Goal: Task Accomplishment & Management: Manage account settings

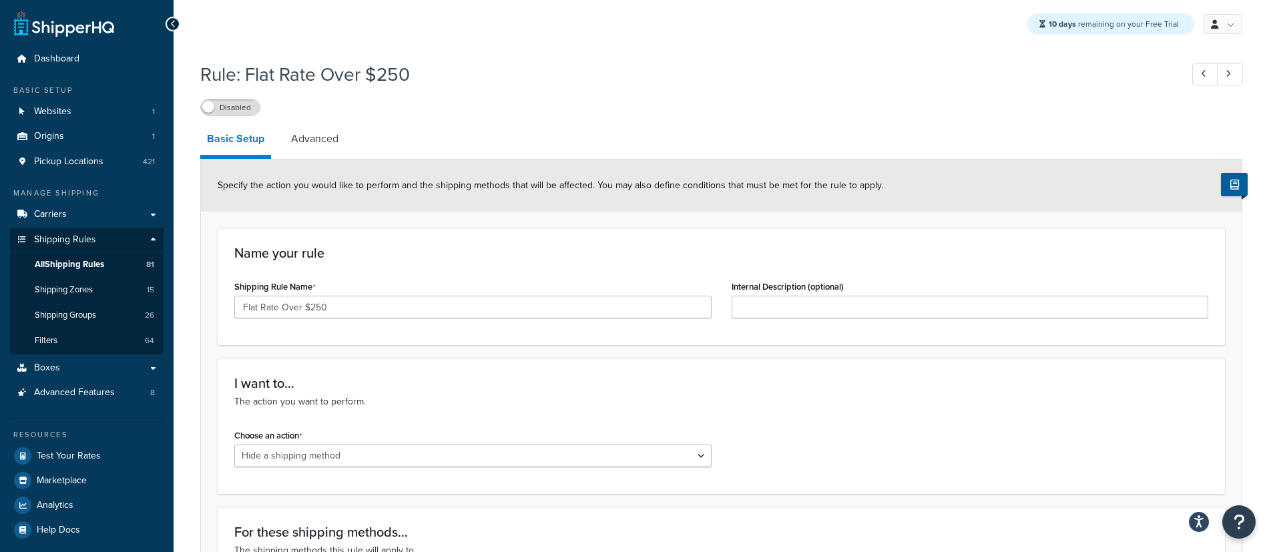
select select "HIDE"
click at [70, 264] on span "All Shipping Rules" at bounding box center [69, 264] width 69 height 11
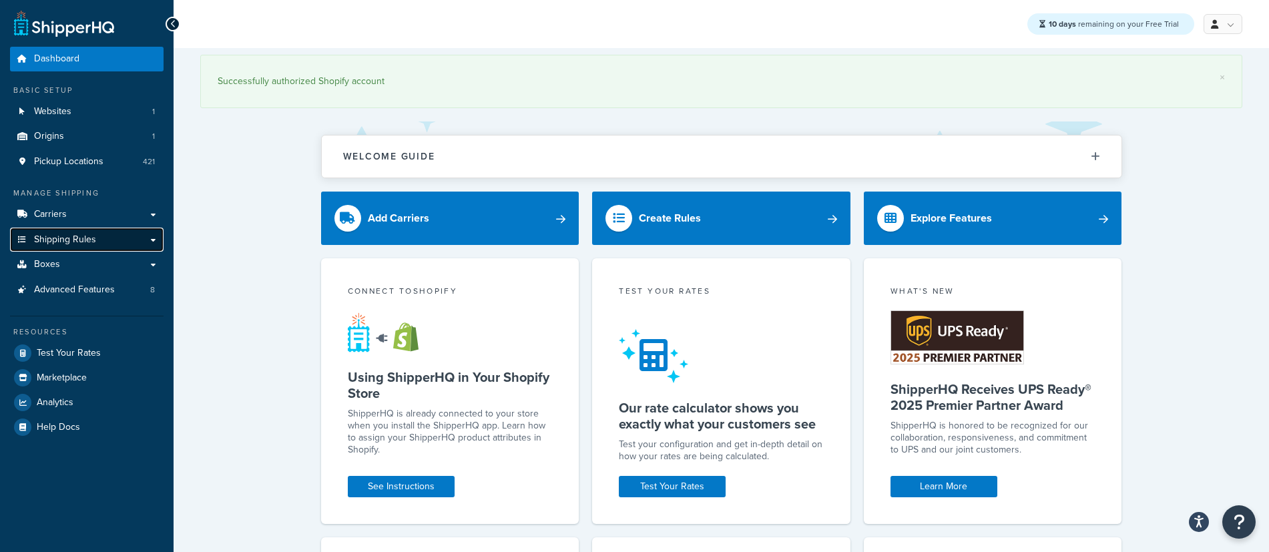
click at [109, 241] on link "Shipping Rules" at bounding box center [87, 240] width 154 height 25
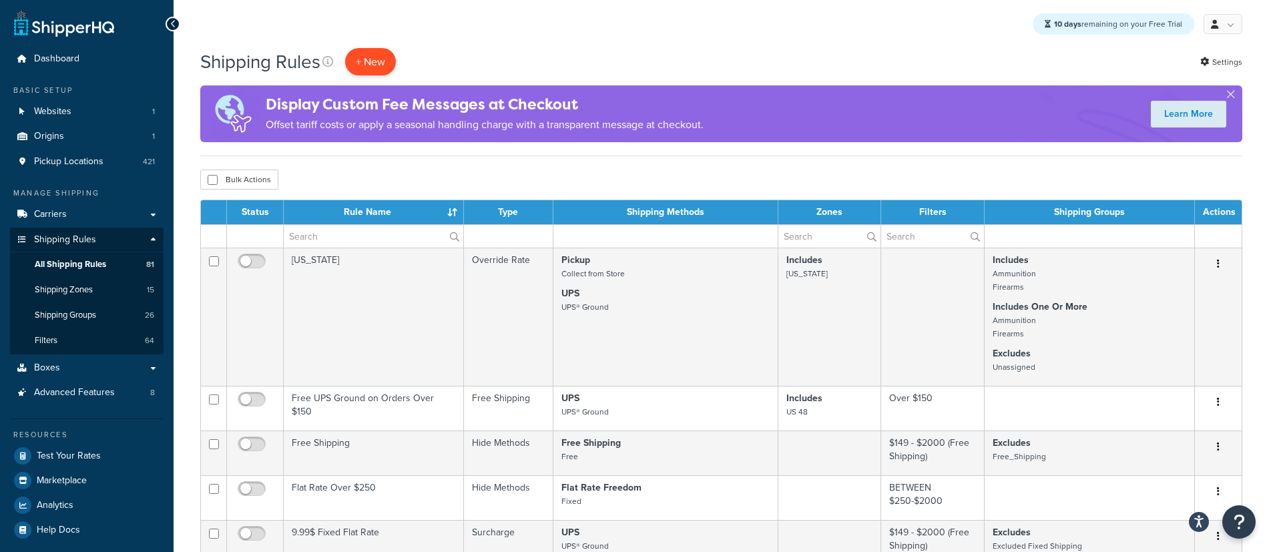
click at [371, 62] on p "+ New" at bounding box center [370, 61] width 51 height 27
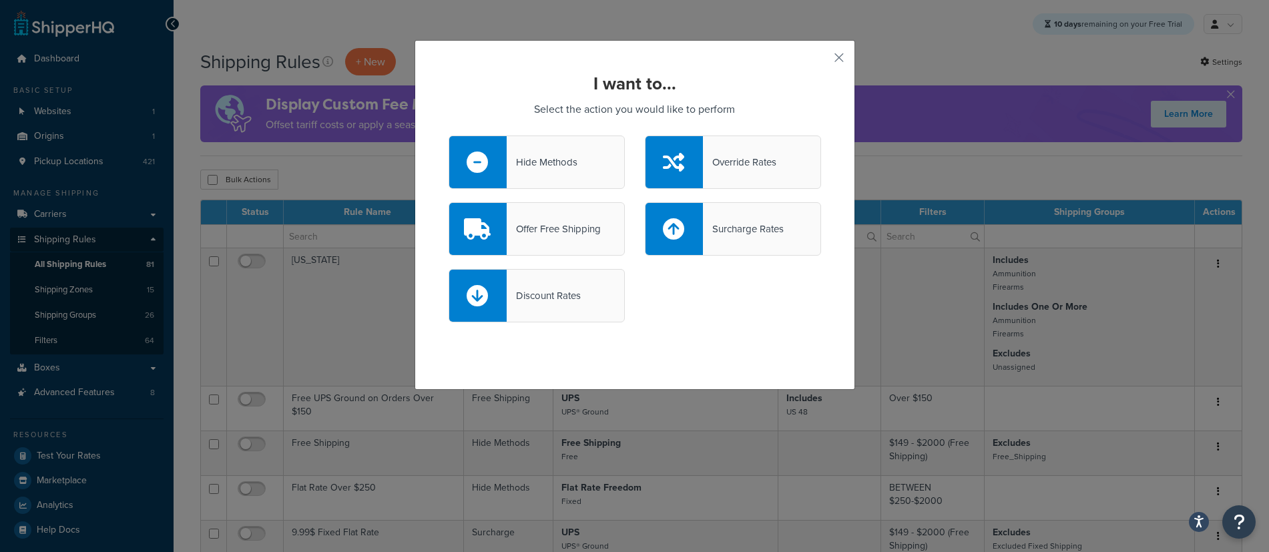
click at [740, 158] on div "Override Rates" at bounding box center [739, 162] width 73 height 19
click at [0, 0] on input "Override Rates" at bounding box center [0, 0] width 0 height 0
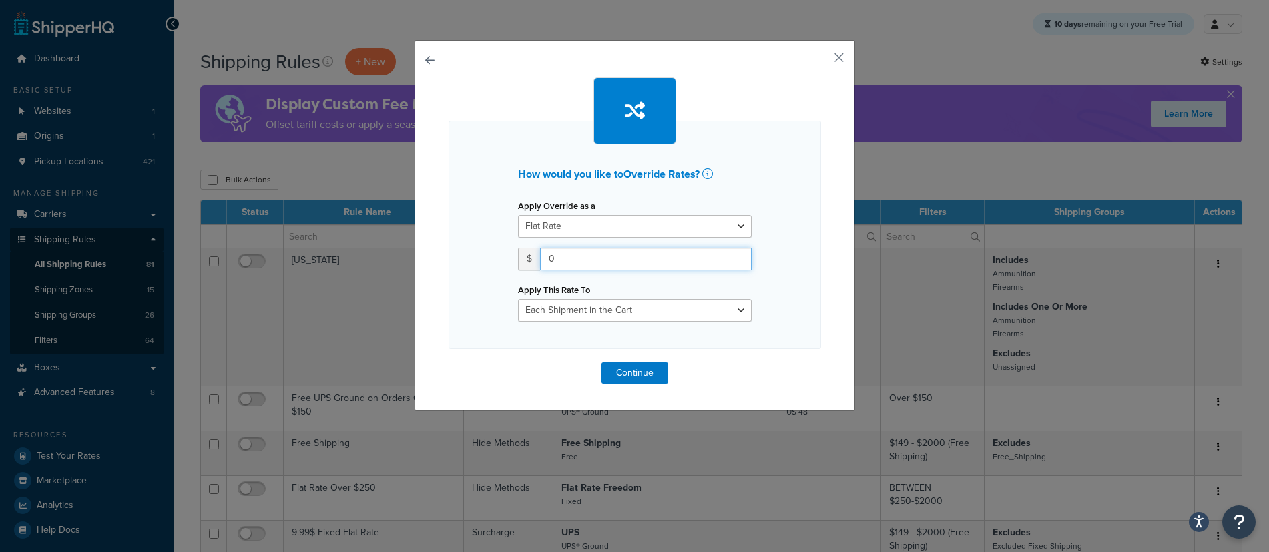
click at [575, 254] on input "0" at bounding box center [646, 259] width 212 height 23
drag, startPoint x: 575, startPoint y: 256, endPoint x: 554, endPoint y: 244, distance: 23.9
click at [548, 256] on input "0" at bounding box center [646, 259] width 212 height 23
type input "5.00"
click at [647, 370] on button "Continue" at bounding box center [634, 372] width 67 height 21
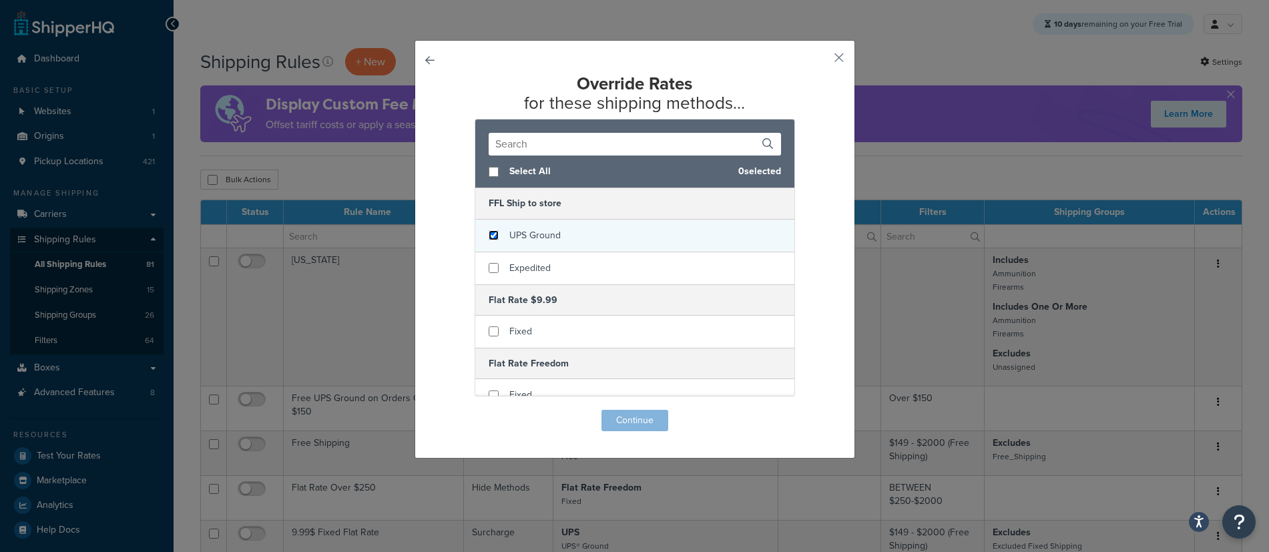
click at [495, 235] on input "checkbox" at bounding box center [494, 235] width 10 height 10
checkbox input "true"
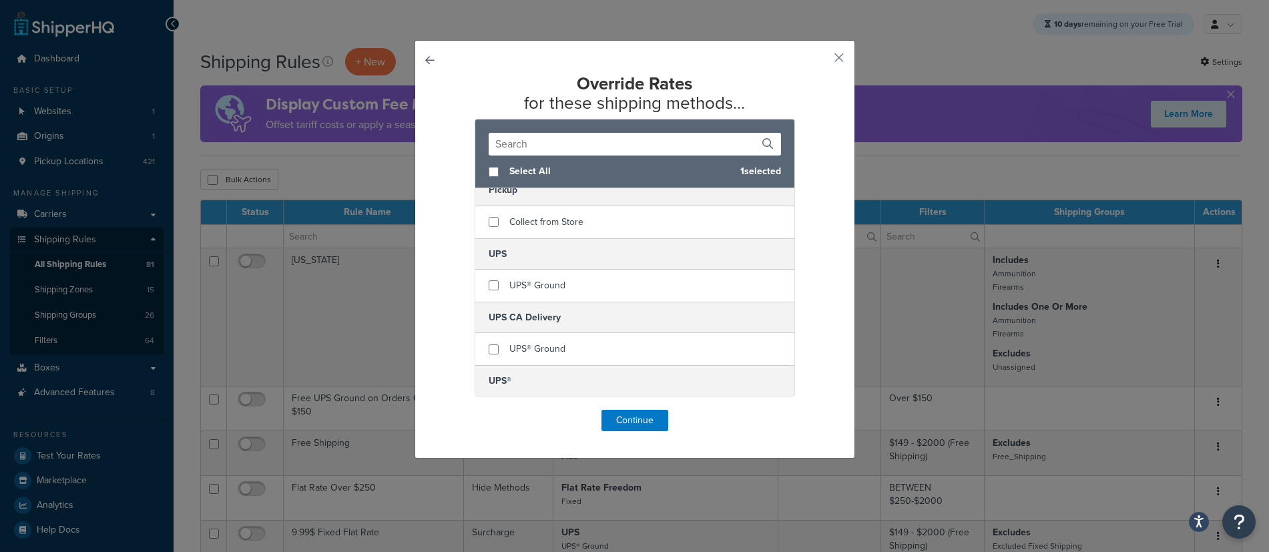
scroll to position [369, 0]
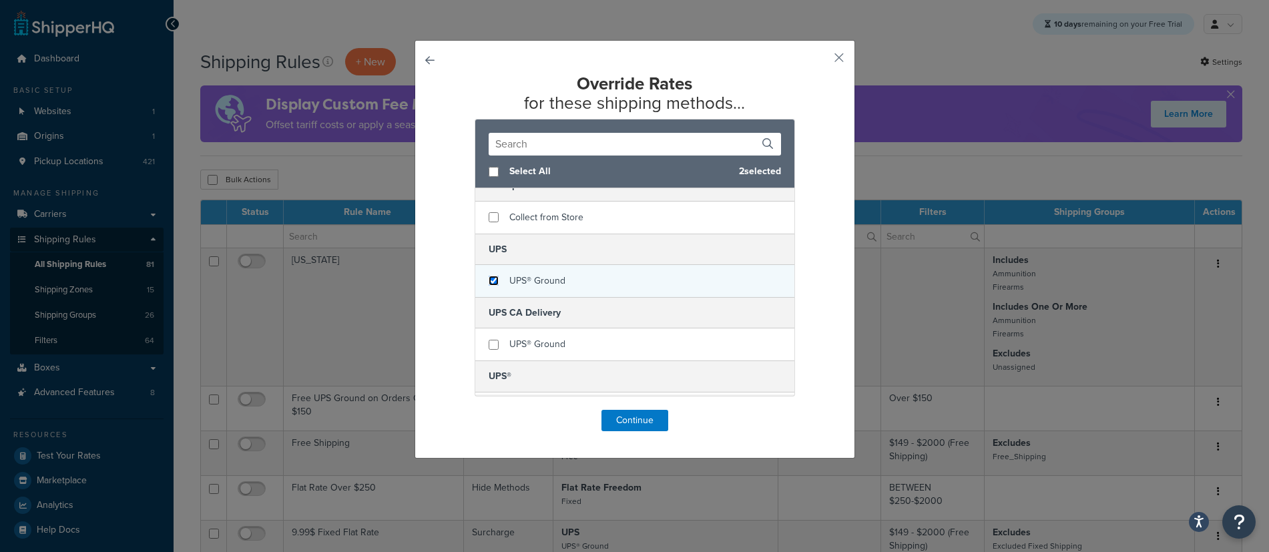
click at [496, 281] on input "checkbox" at bounding box center [494, 281] width 10 height 10
checkbox input "true"
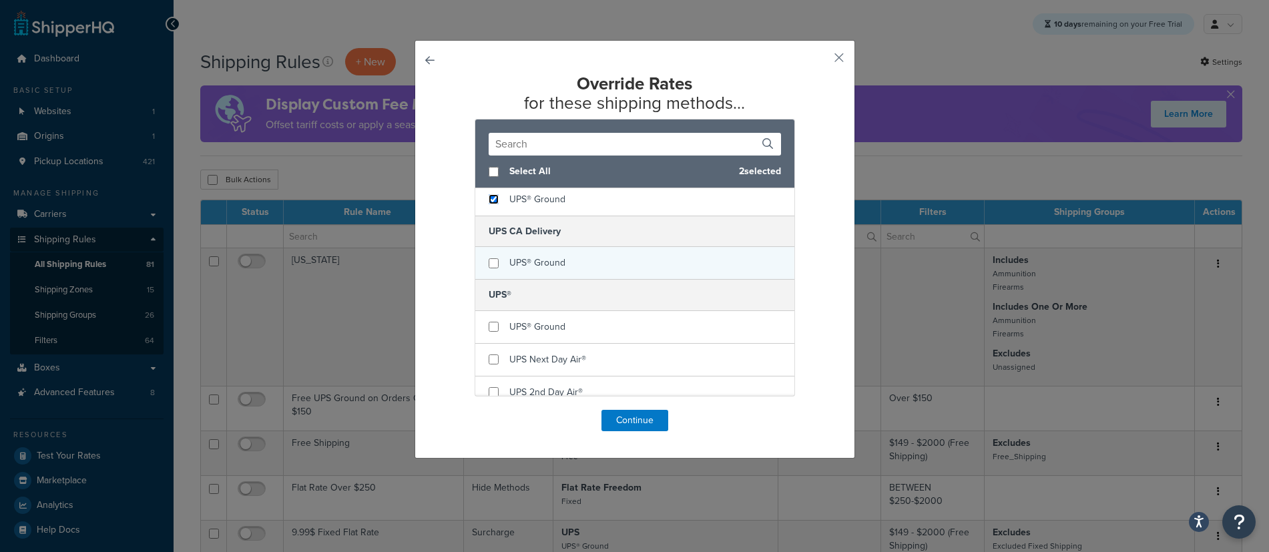
scroll to position [455, 0]
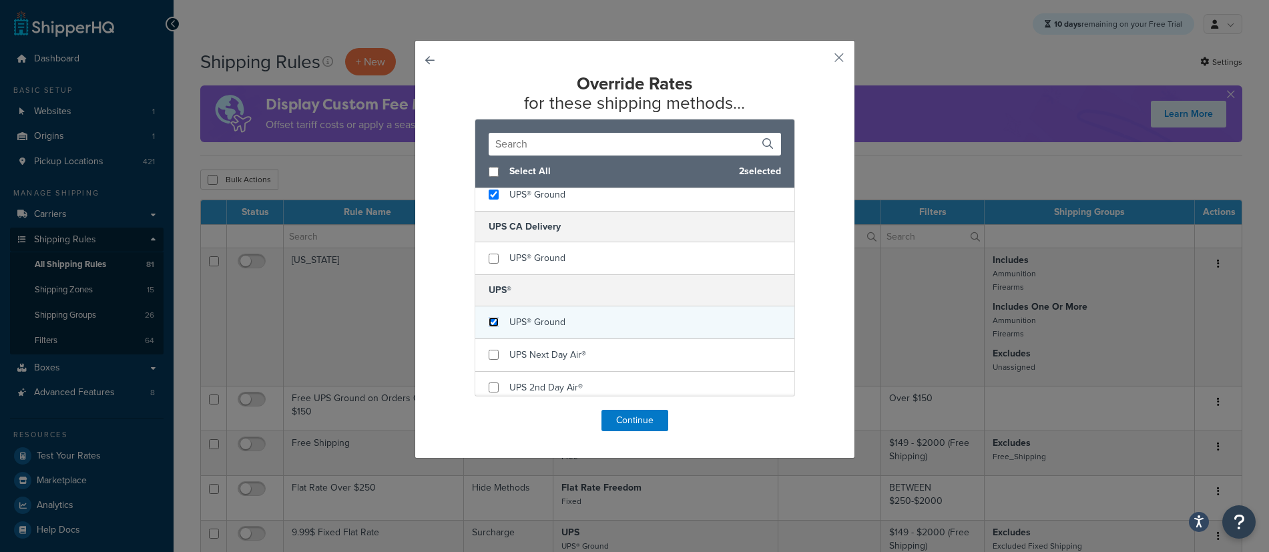
click at [495, 322] on input "checkbox" at bounding box center [494, 322] width 10 height 10
checkbox input "true"
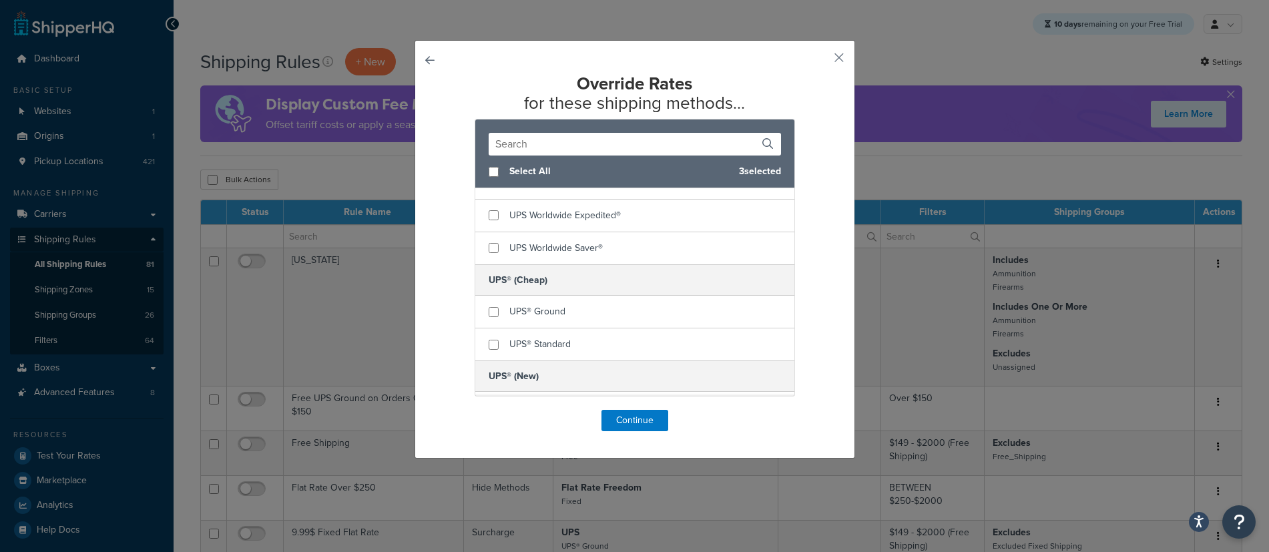
scroll to position [776, 0]
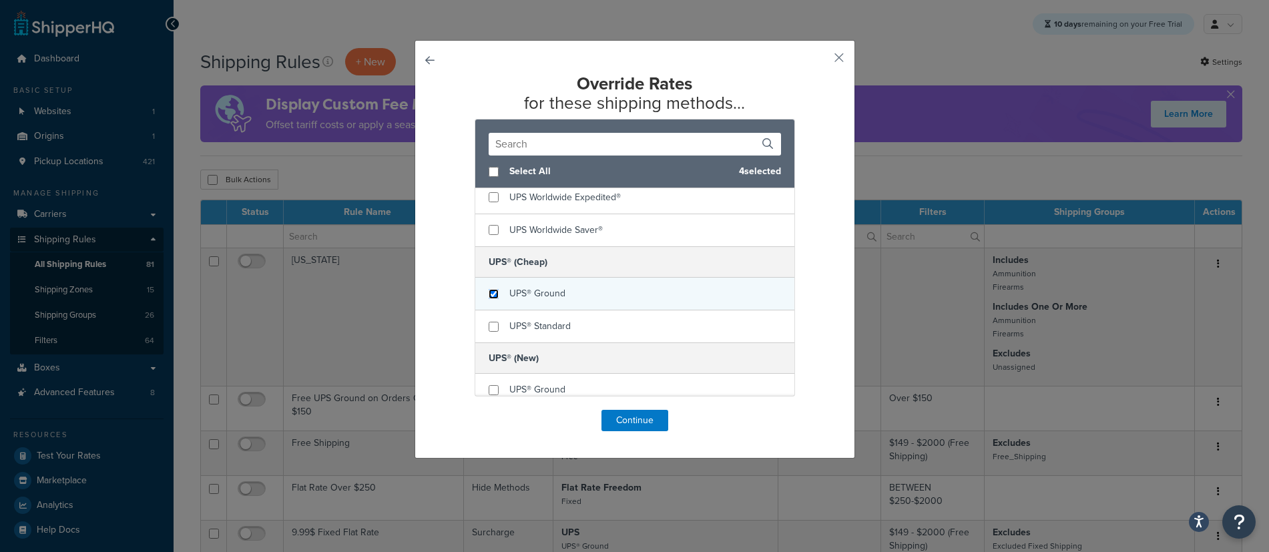
click at [493, 295] on input "checkbox" at bounding box center [494, 294] width 10 height 10
checkbox input "true"
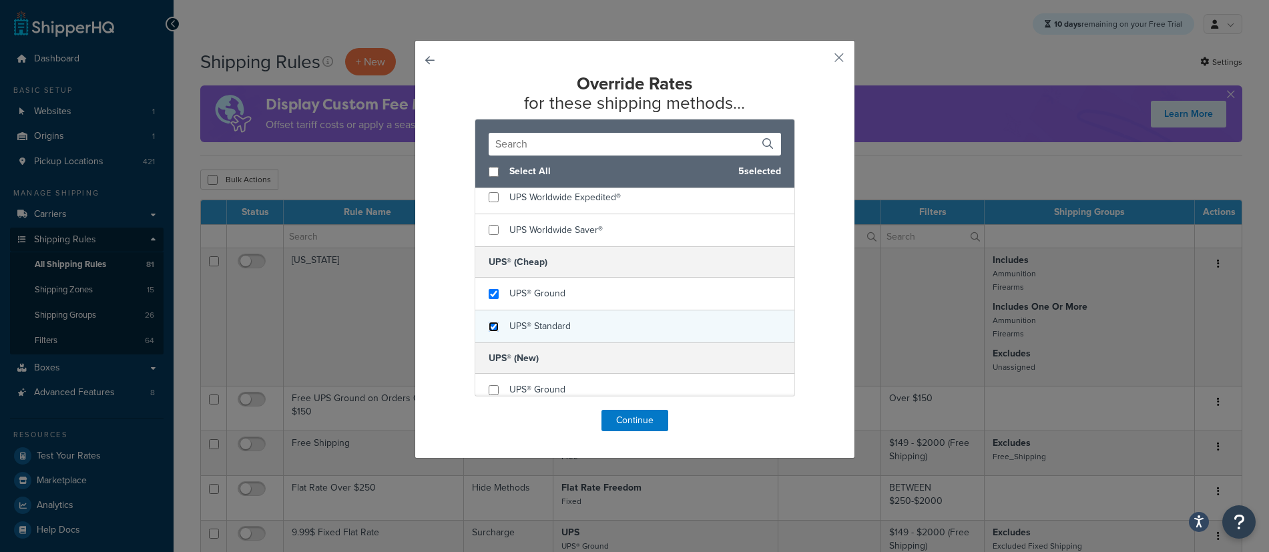
click at [493, 326] on input "checkbox" at bounding box center [494, 327] width 10 height 10
checkbox input "true"
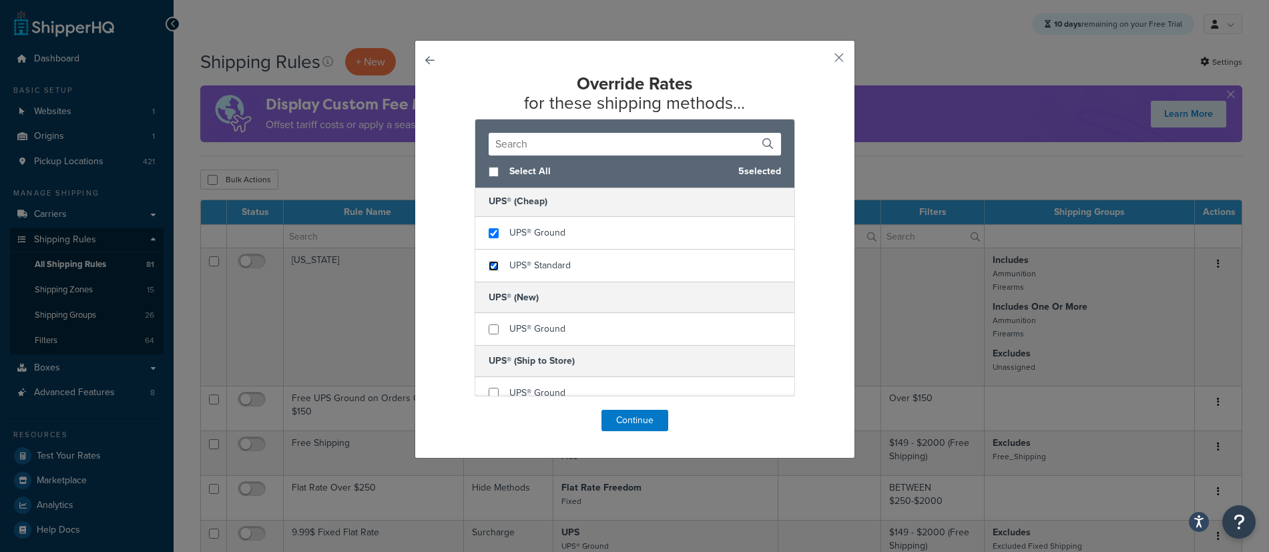
scroll to position [850, 0]
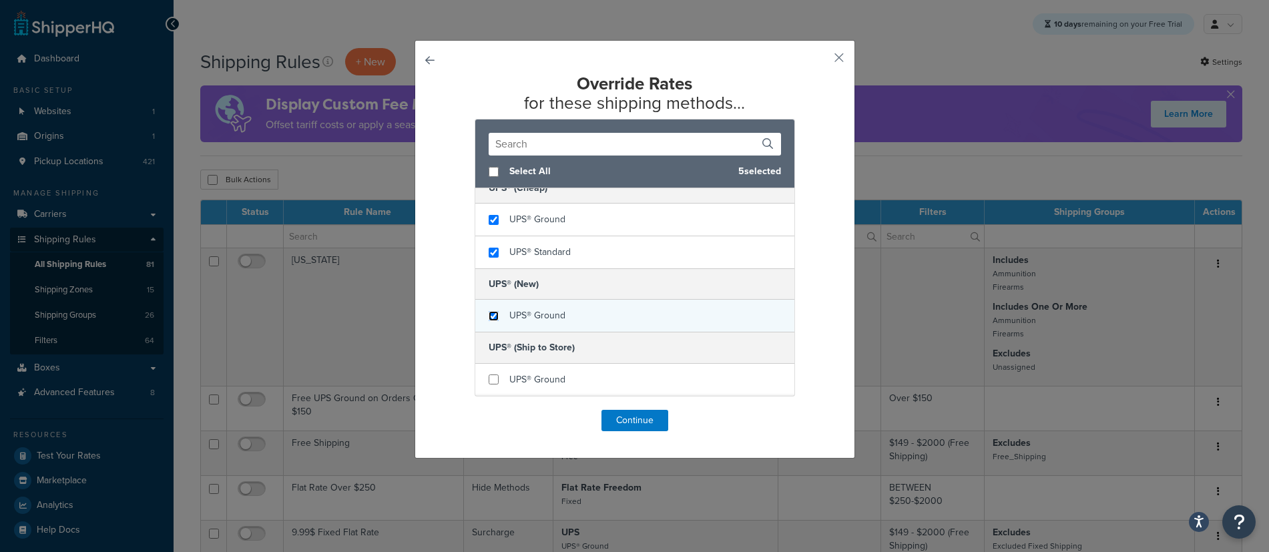
click at [492, 317] on input "checkbox" at bounding box center [494, 316] width 10 height 10
checkbox input "true"
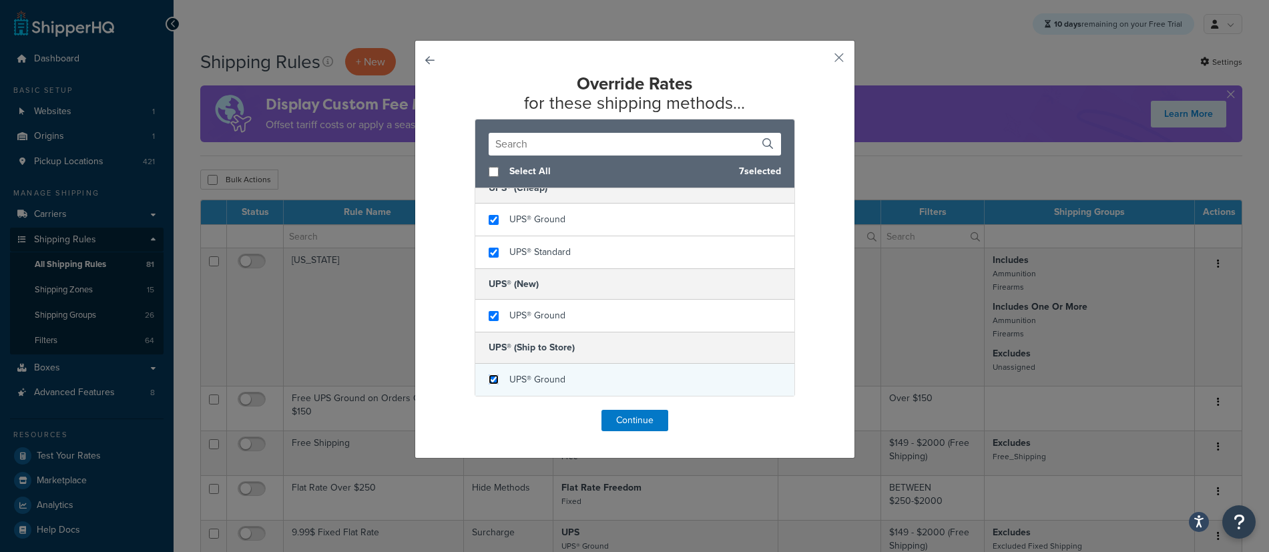
click at [493, 382] on input "checkbox" at bounding box center [494, 379] width 10 height 10
checkbox input "true"
click at [650, 420] on button "Continue" at bounding box center [634, 420] width 67 height 21
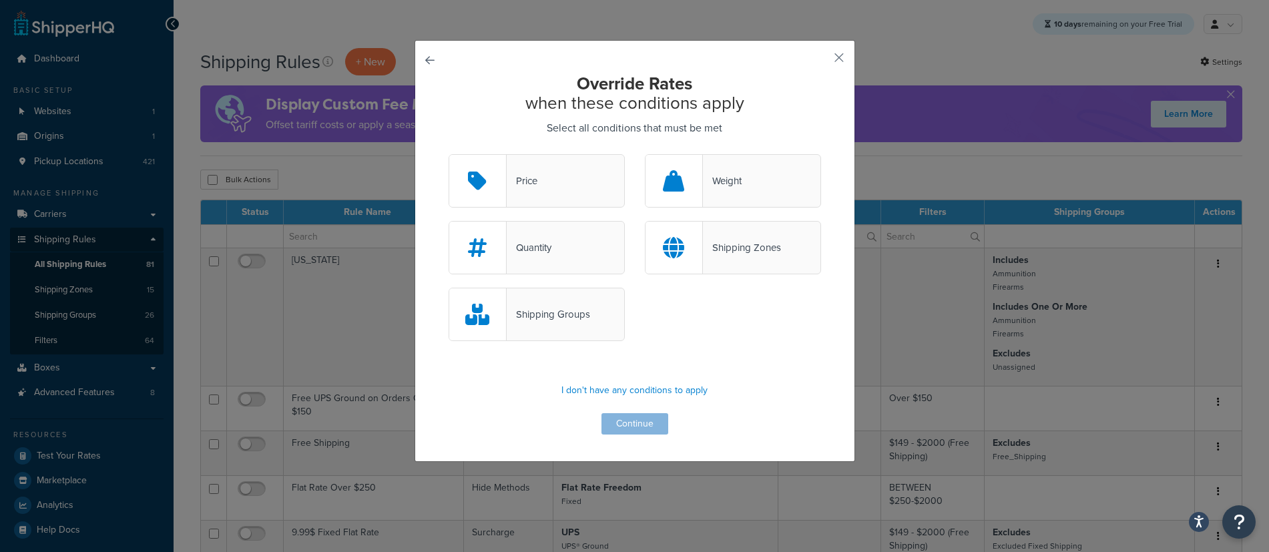
click at [539, 178] on div "Price" at bounding box center [537, 180] width 176 height 53
click at [0, 0] on input "Price" at bounding box center [0, 0] width 0 height 0
click at [639, 430] on button "Continue" at bounding box center [634, 423] width 67 height 21
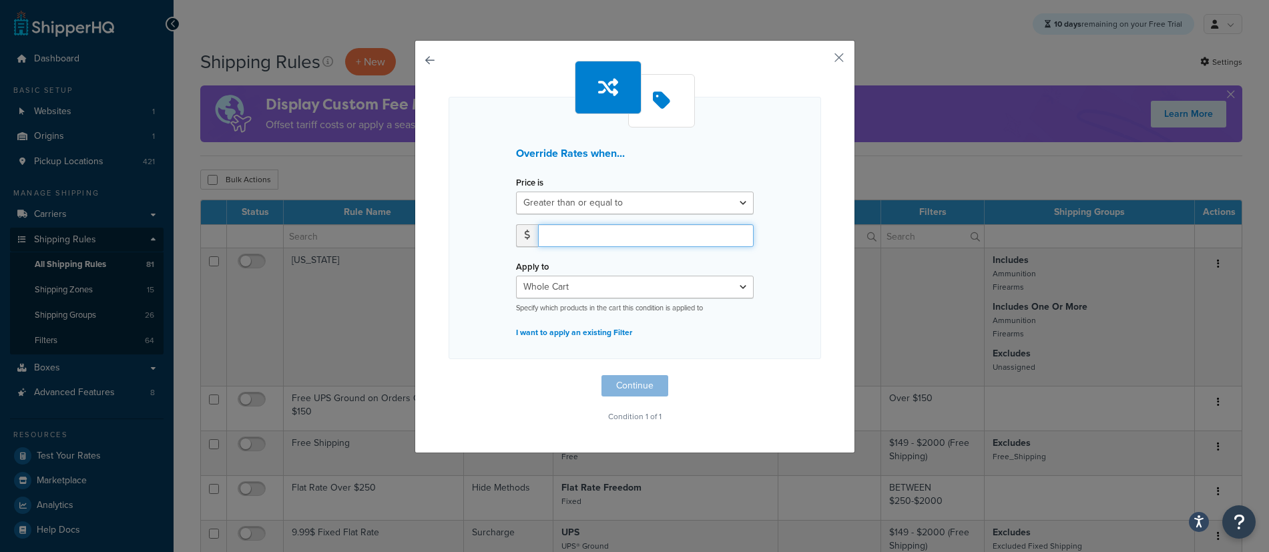
click at [584, 236] on input "number" at bounding box center [646, 235] width 216 height 23
click at [635, 200] on select "Greater than or equal to Between or equal to Less than or equal to" at bounding box center [635, 203] width 238 height 23
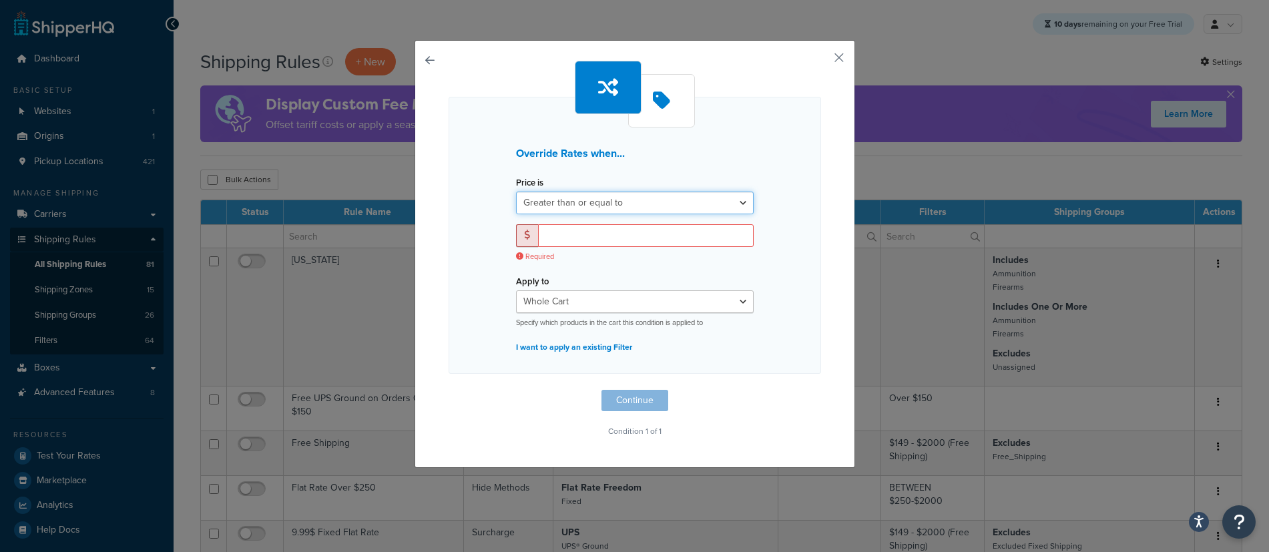
select select "BETWEEN"
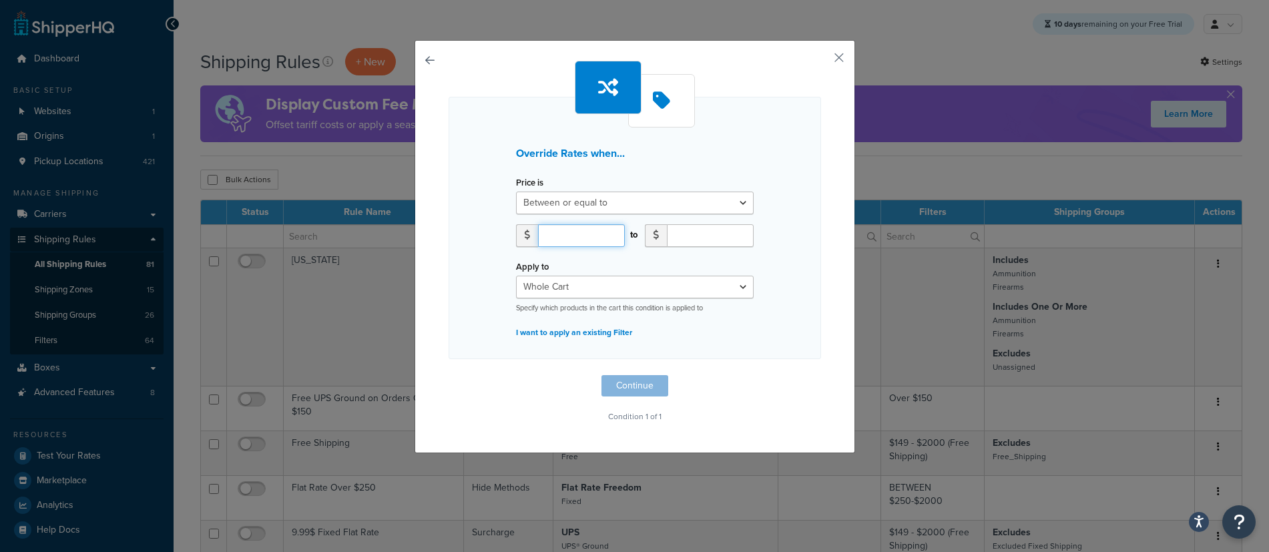
click at [559, 238] on input "number" at bounding box center [581, 235] width 87 height 23
type input "175.00"
type input "2000.00"
click at [673, 288] on select "Whole Cart Everything in Shipping Group Everything at Origin Each Item within S…" at bounding box center [635, 287] width 238 height 23
select select "SHIPPING_GROUP"
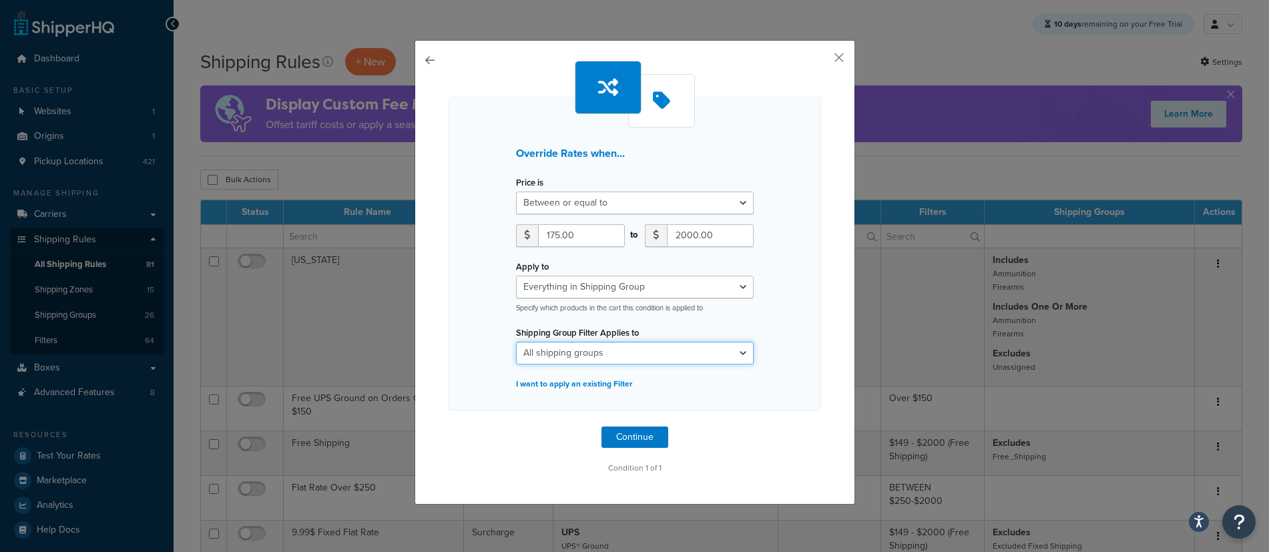
click at [653, 353] on select "All shipping groups All Ammo Ammunition APIT Armor Piercing Excluded Fixed Ship…" at bounding box center [635, 353] width 238 height 23
select select "293878"
click at [643, 440] on button "Continue" at bounding box center [634, 437] width 67 height 21
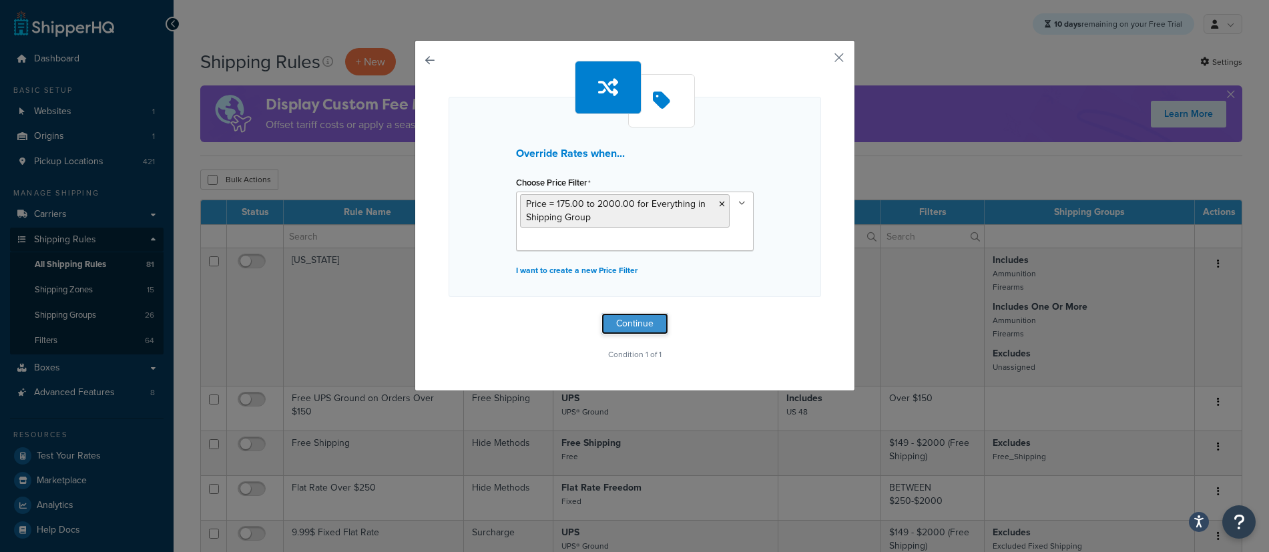
click at [641, 322] on button "Continue" at bounding box center [634, 323] width 67 height 21
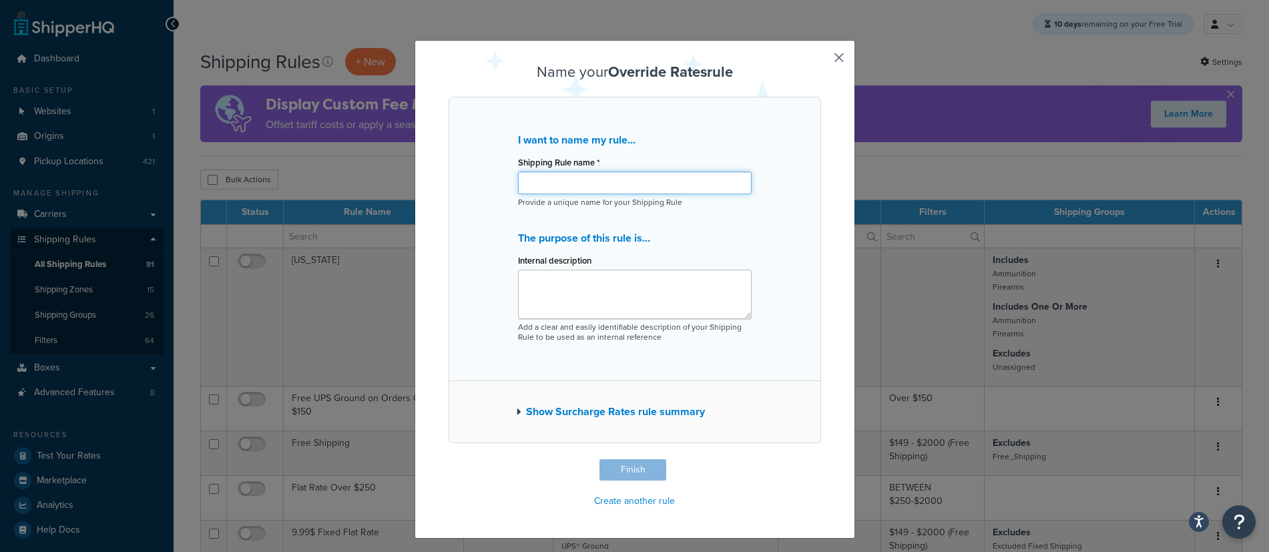
click at [594, 188] on input "Shipping Rule name *" at bounding box center [635, 183] width 234 height 23
paste input "$5 Flat Rate Ship this Weekend"
drag, startPoint x: 599, startPoint y: 182, endPoint x: 699, endPoint y: 183, distance: 100.1
click at [700, 183] on input "$5 Flat Rate Ship this Weekend" at bounding box center [635, 183] width 234 height 23
type input "$5 Flat Rate Ship"
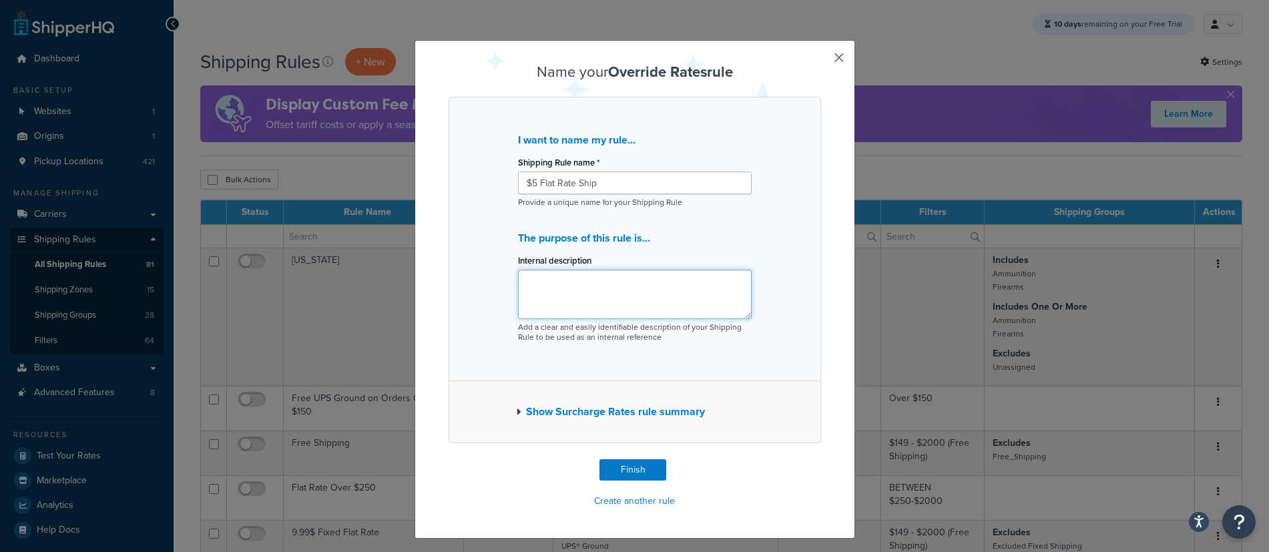
click at [592, 289] on textarea "Internal description" at bounding box center [635, 294] width 234 height 49
paste textarea "$5 Flat Rate Ship this Weekend"
type textarea "$5 Flat Rate Ship this Weekend"
click at [640, 473] on button "Finish" at bounding box center [632, 469] width 67 height 21
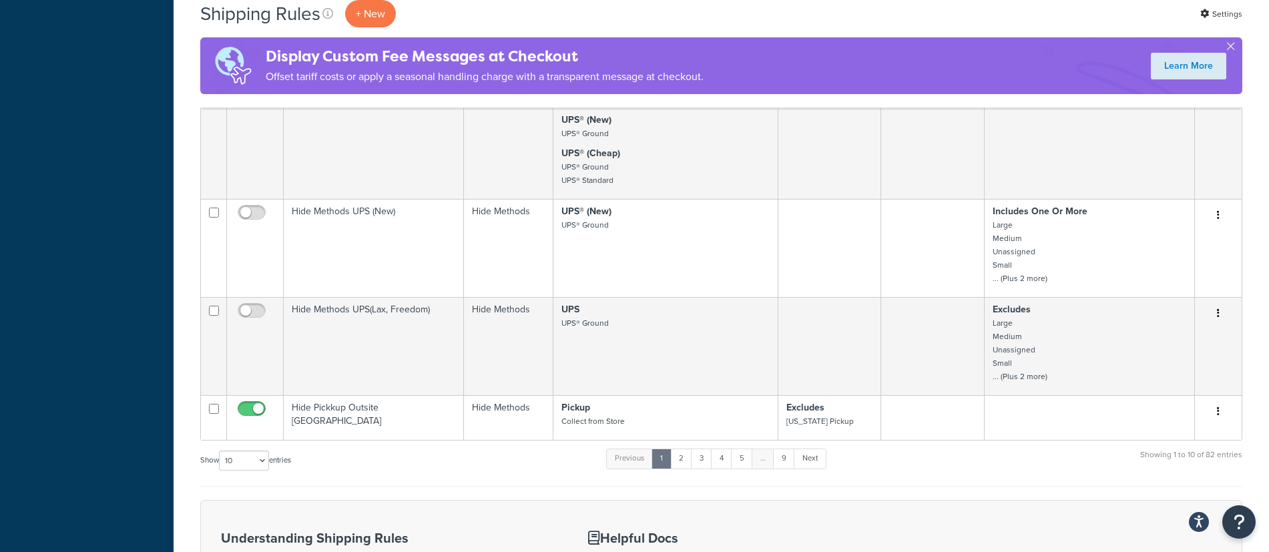
scroll to position [645, 0]
click at [785, 453] on link "9" at bounding box center [784, 456] width 22 height 20
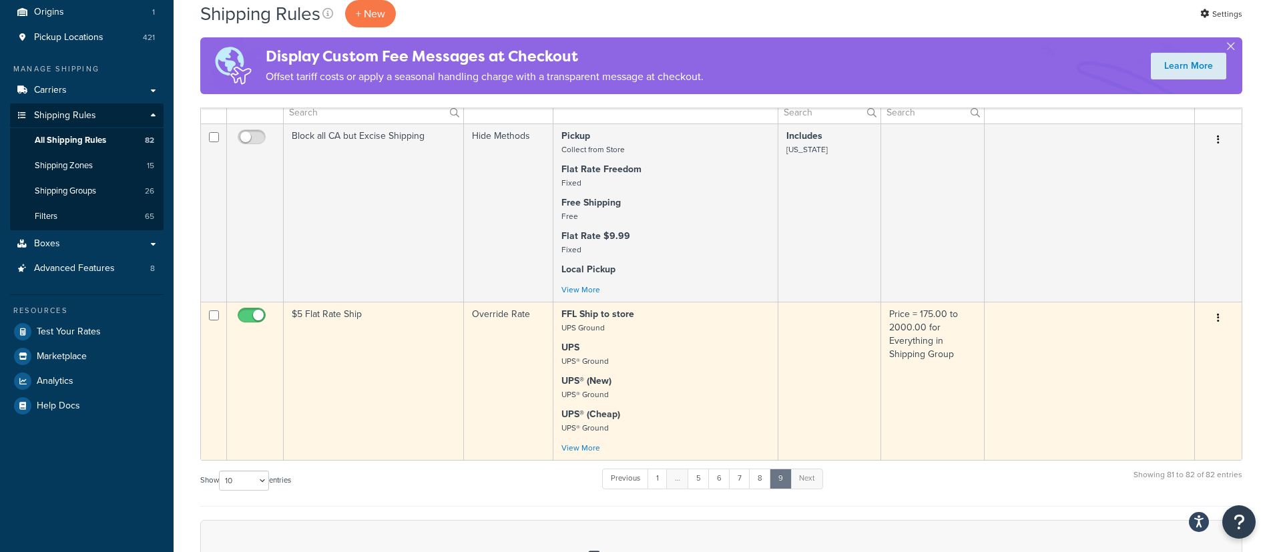
scroll to position [48, 0]
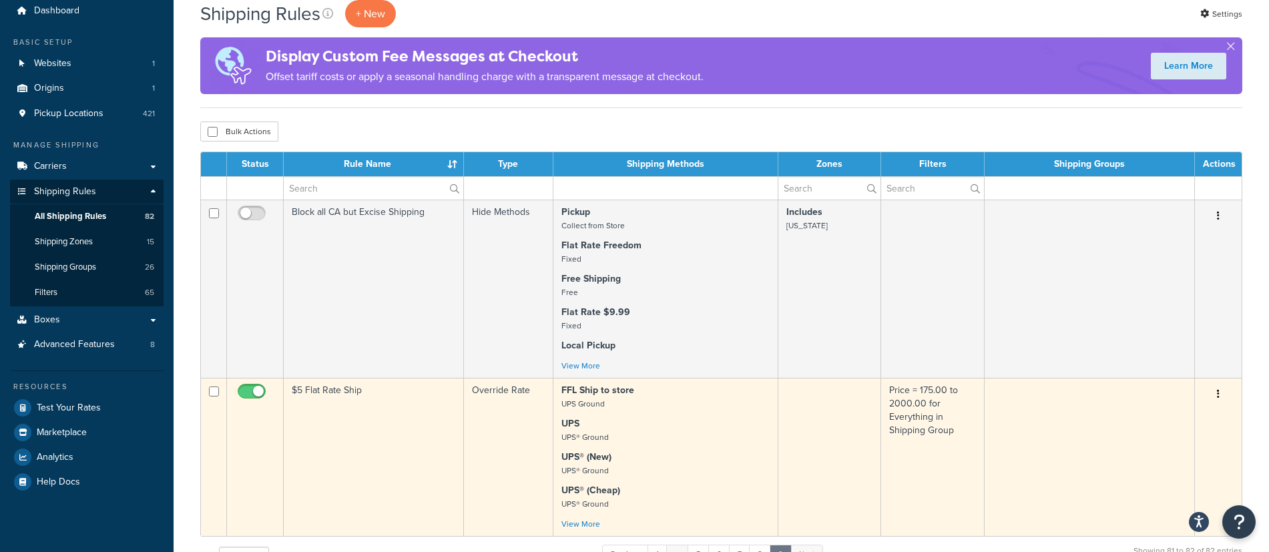
click at [252, 393] on input "checkbox" at bounding box center [253, 394] width 37 height 17
checkbox input "false"
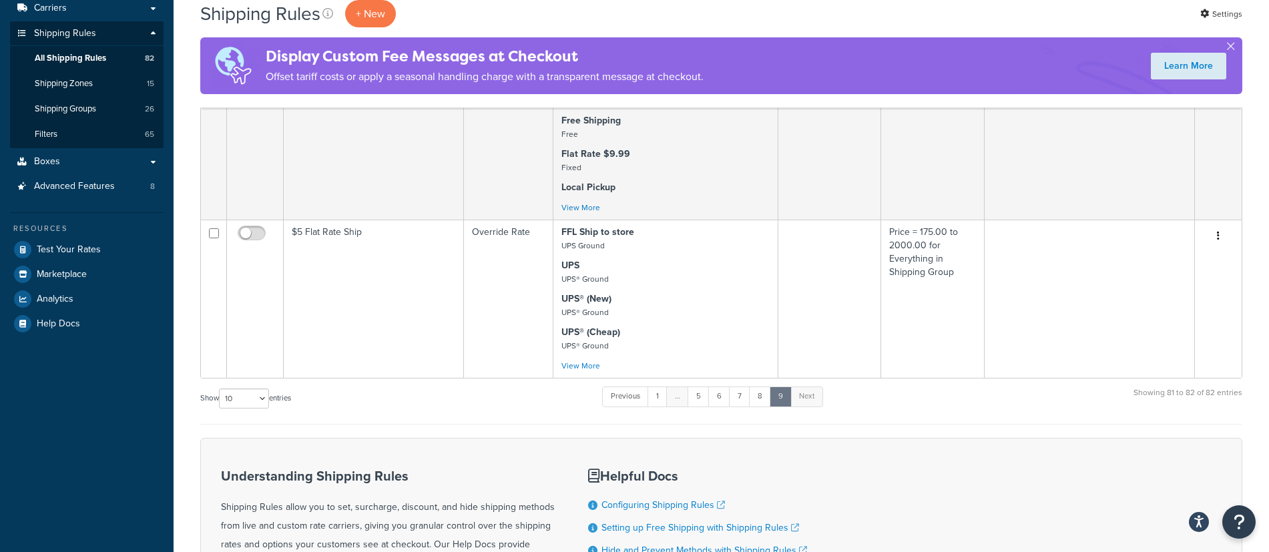
scroll to position [190, 0]
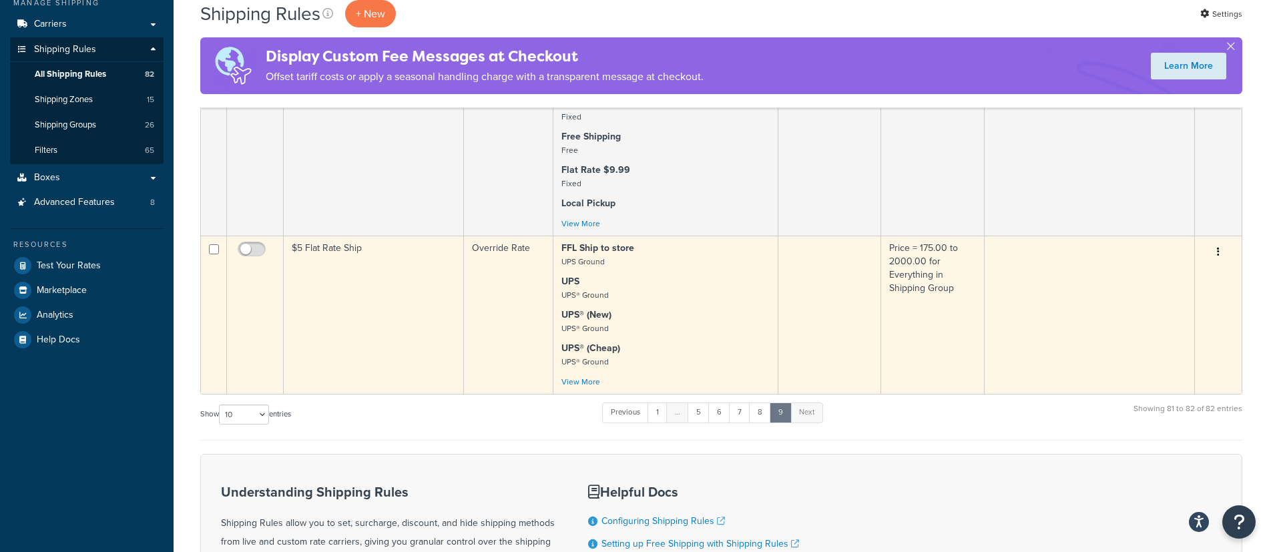
click at [325, 252] on td "$5 Flat Rate Ship" at bounding box center [374, 315] width 180 height 158
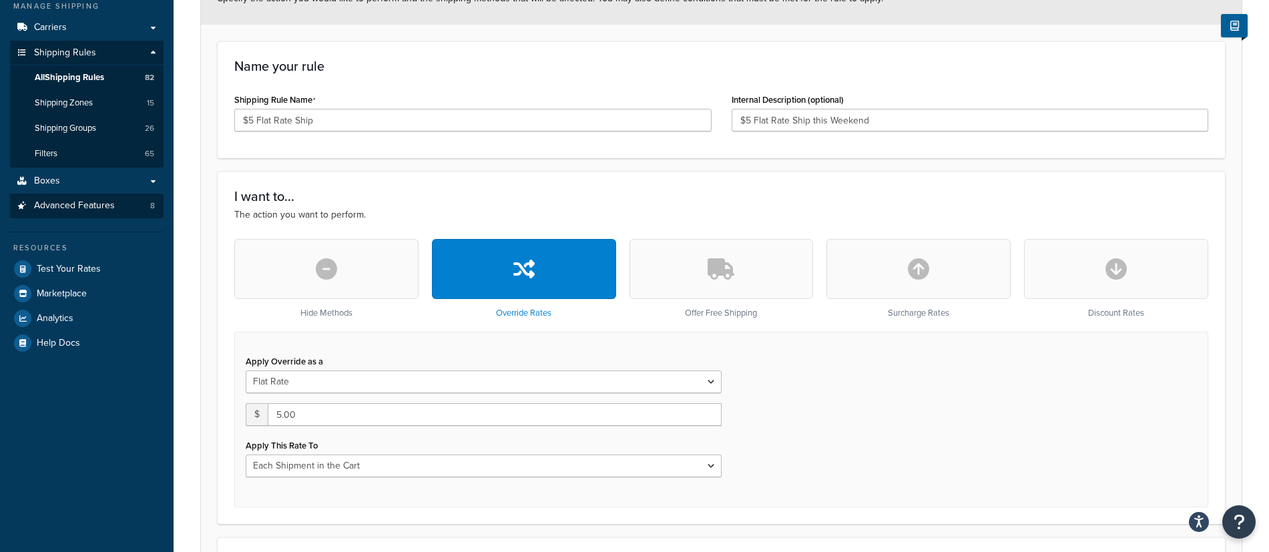
scroll to position [183, 0]
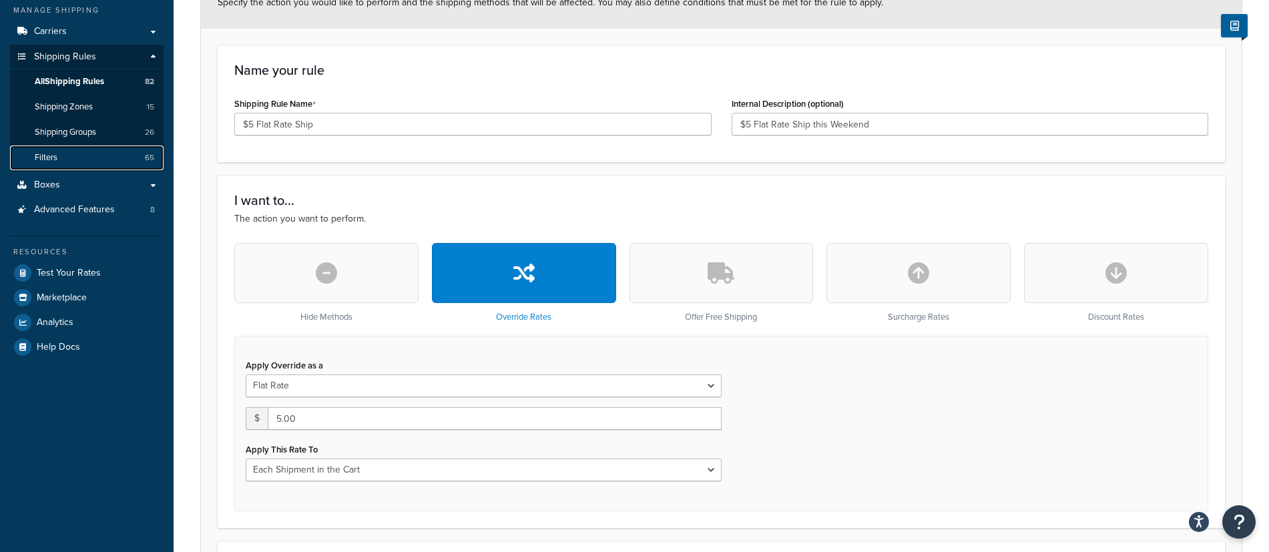
click at [53, 154] on span "Filters" at bounding box center [46, 157] width 23 height 11
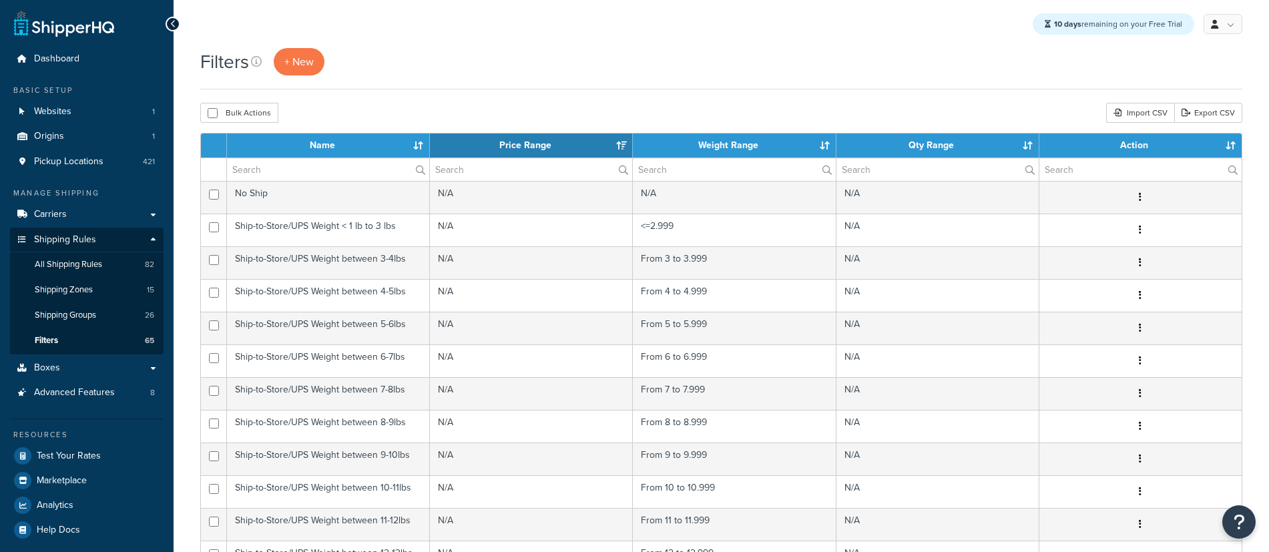
select select "15"
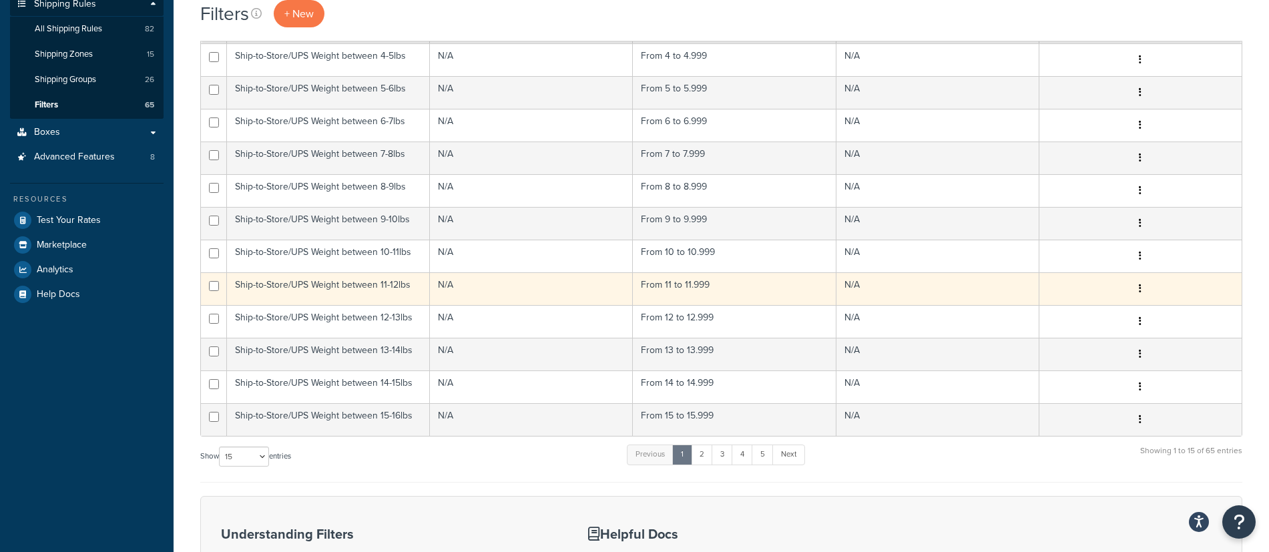
scroll to position [441, 0]
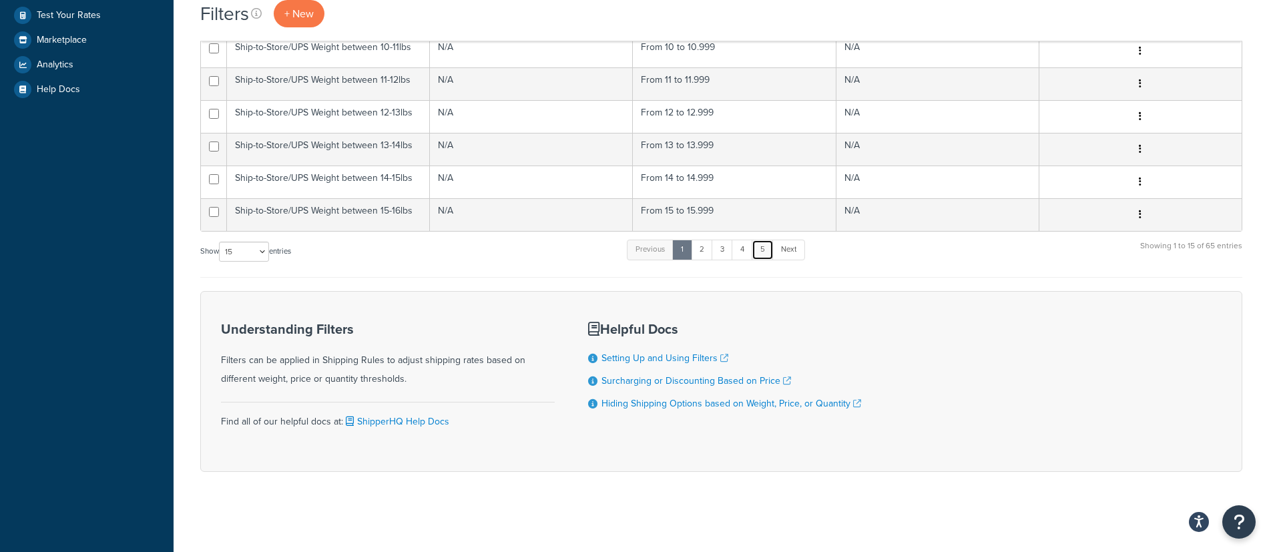
click at [769, 253] on link "5" at bounding box center [763, 250] width 22 height 20
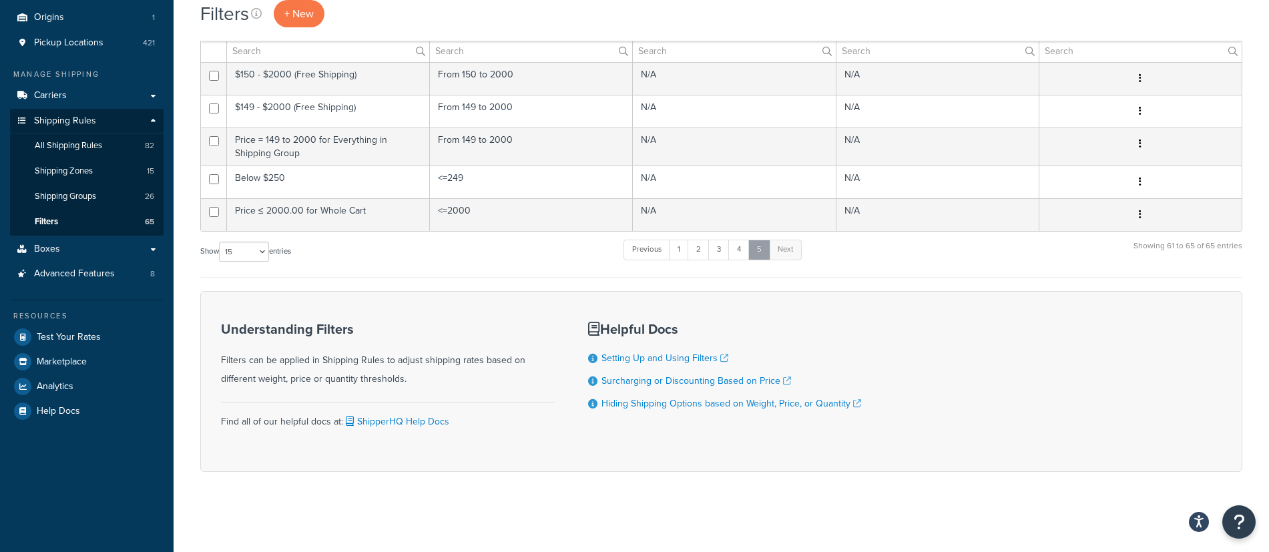
click at [760, 249] on link "5" at bounding box center [759, 250] width 22 height 20
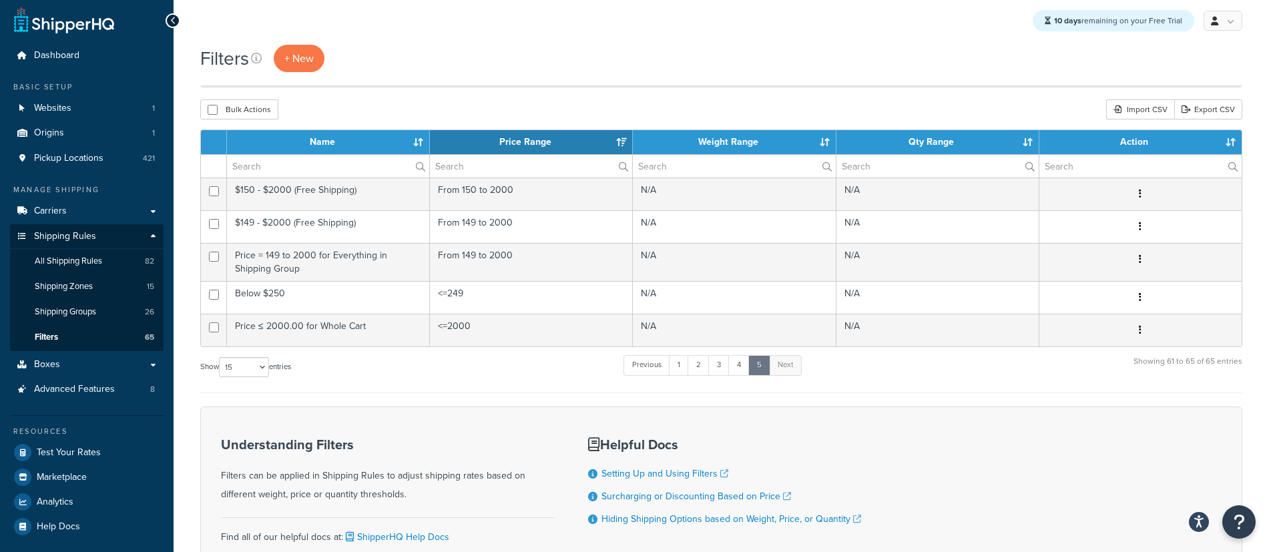
scroll to position [0, 0]
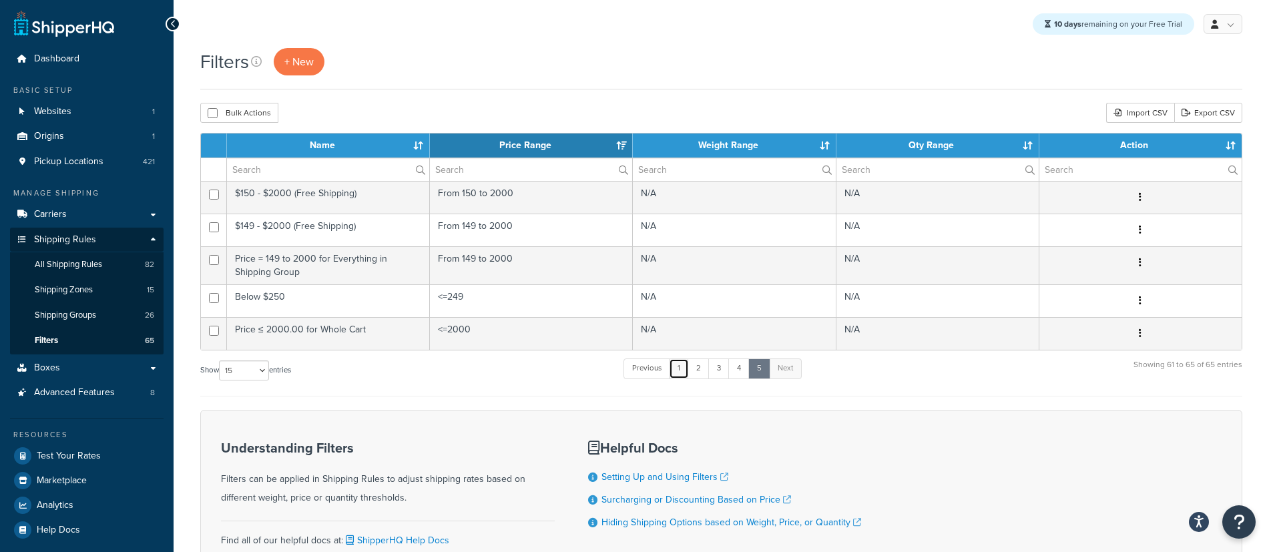
click at [680, 370] on link "1" at bounding box center [679, 368] width 20 height 20
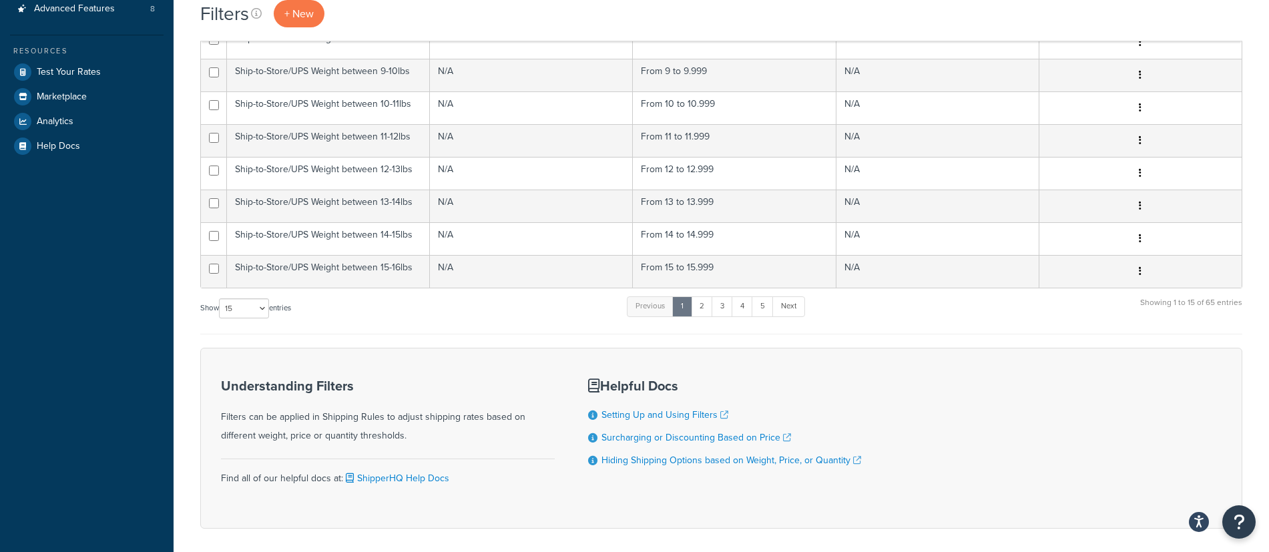
scroll to position [396, 0]
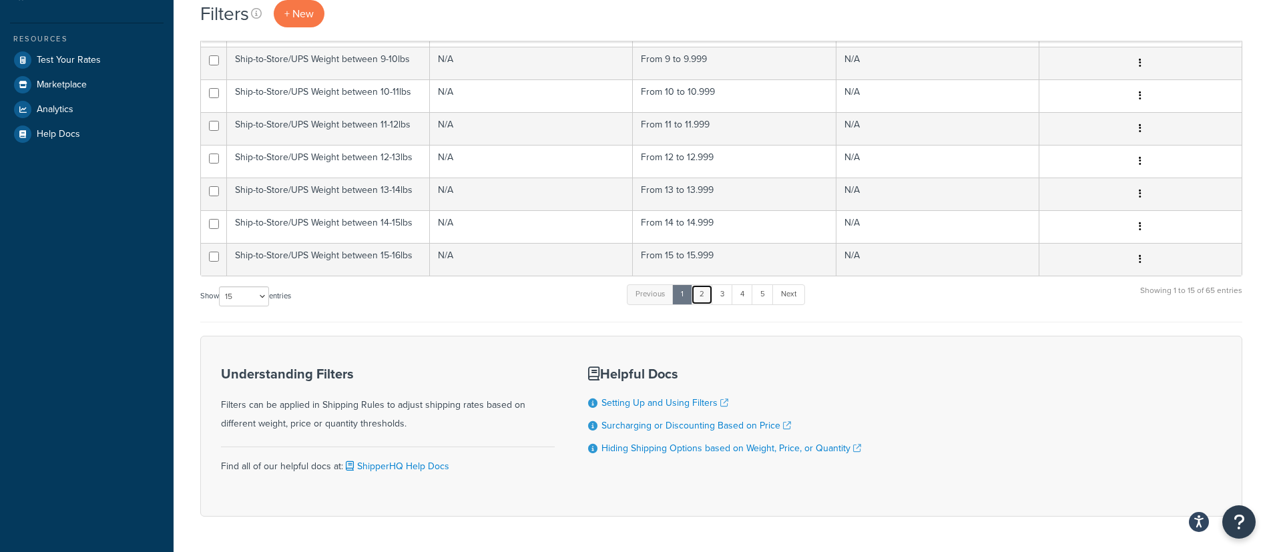
click at [703, 295] on link "2" at bounding box center [702, 294] width 22 height 20
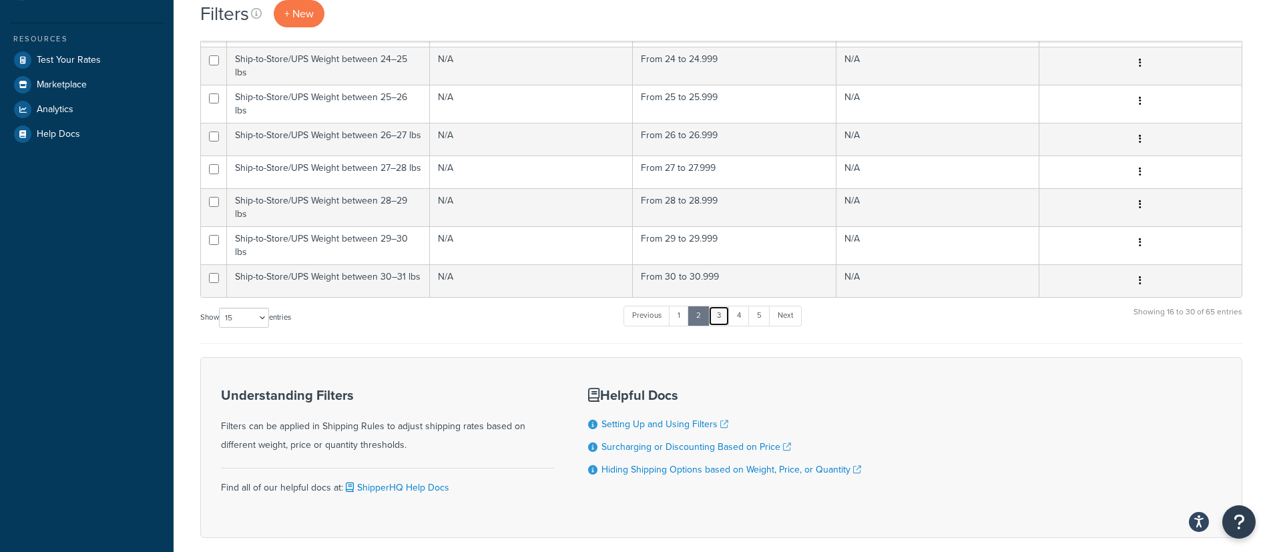
click at [721, 326] on link "3" at bounding box center [718, 316] width 21 height 20
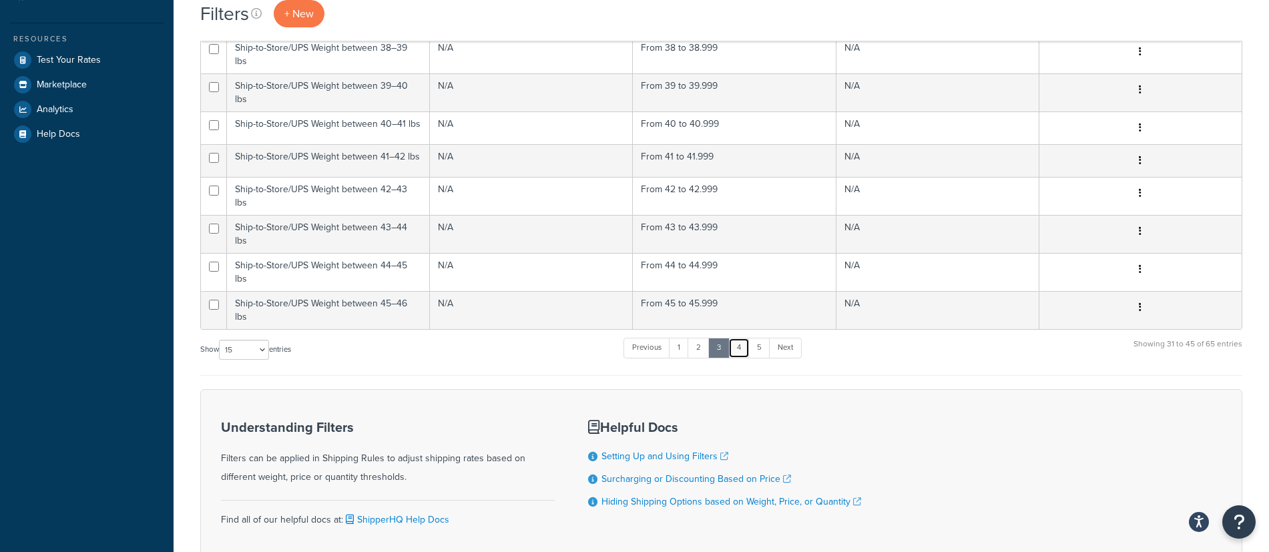
click at [746, 338] on link "4" at bounding box center [738, 348] width 21 height 20
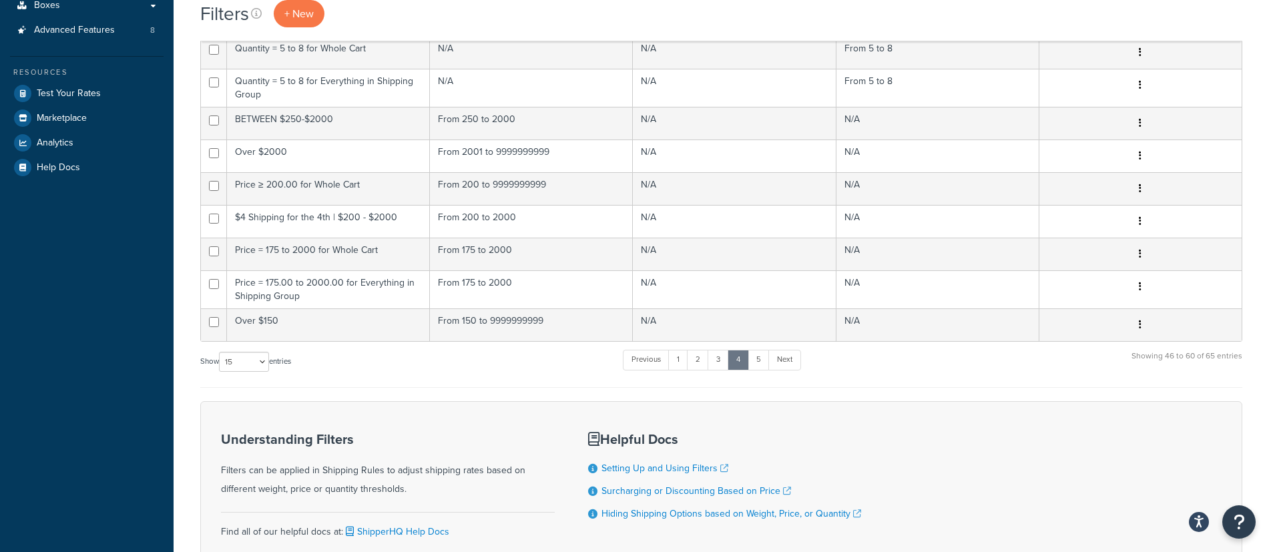
scroll to position [368, 0]
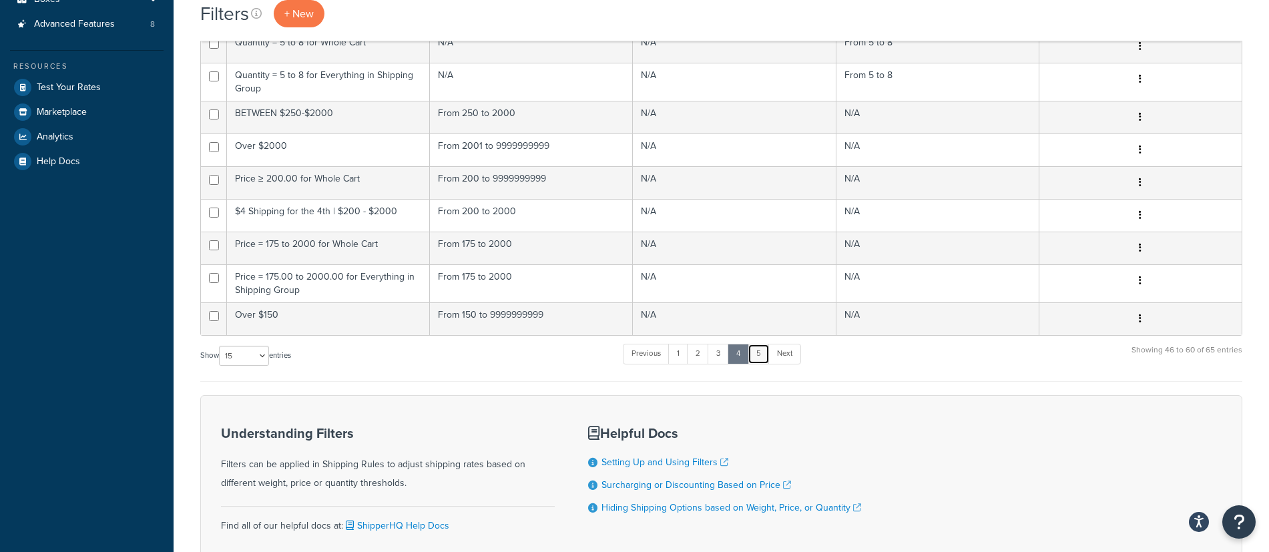
click at [760, 347] on link "5" at bounding box center [759, 354] width 22 height 20
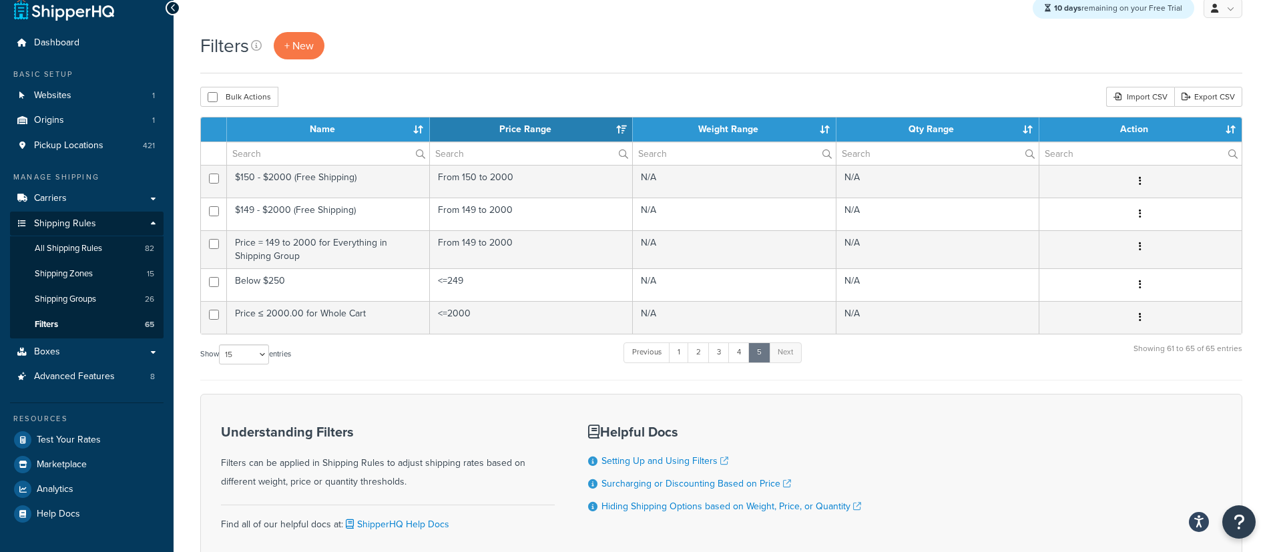
scroll to position [0, 0]
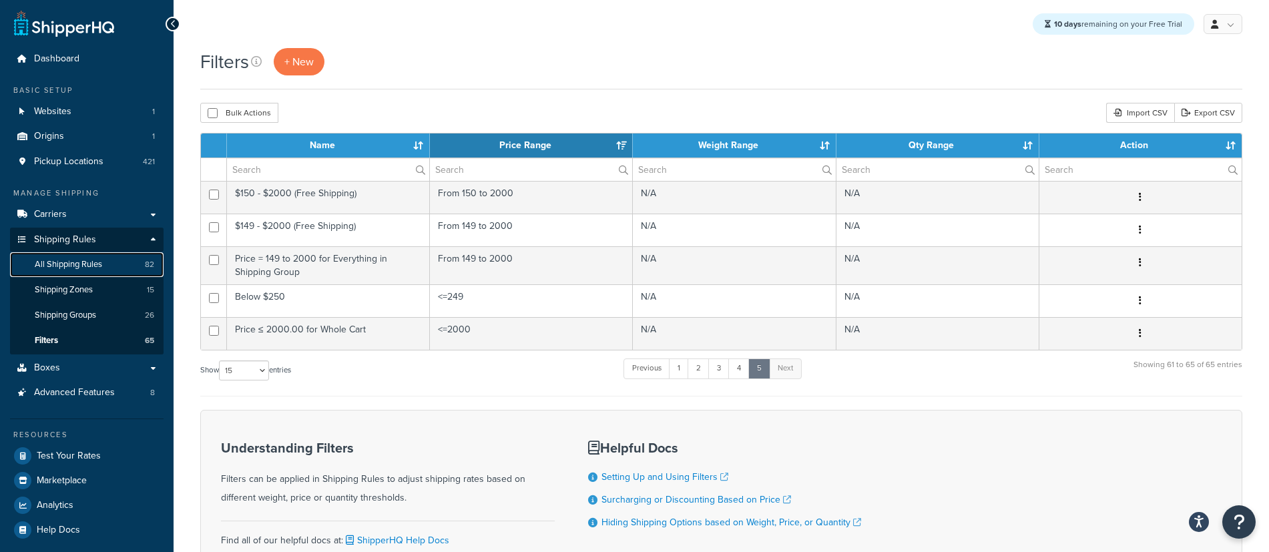
click at [81, 268] on span "All Shipping Rules" at bounding box center [68, 264] width 67 height 11
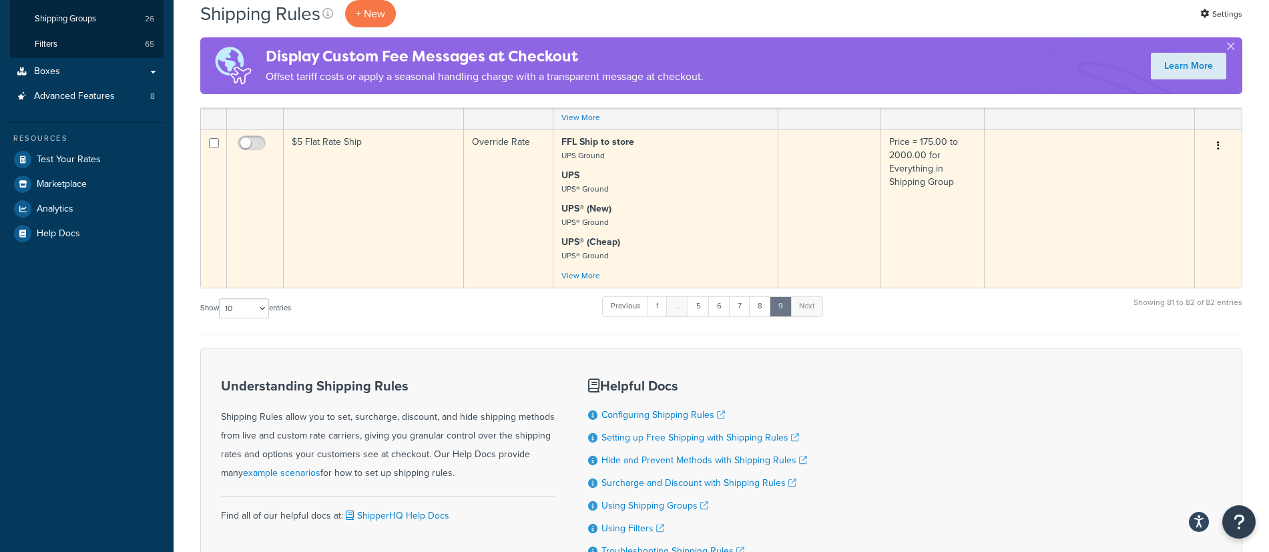
scroll to position [260, 0]
